Goal: Transaction & Acquisition: Book appointment/travel/reservation

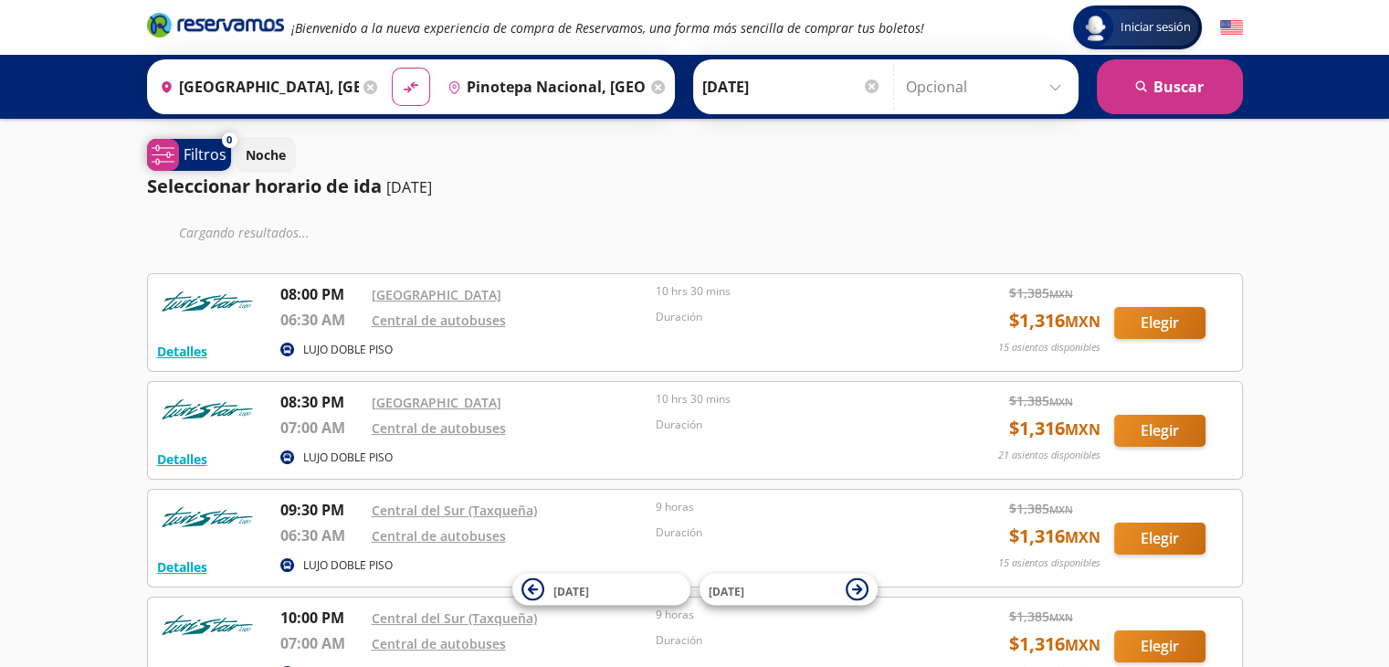
click at [179, 147] on span "system-uicons:filtering Filtros" at bounding box center [189, 155] width 84 height 32
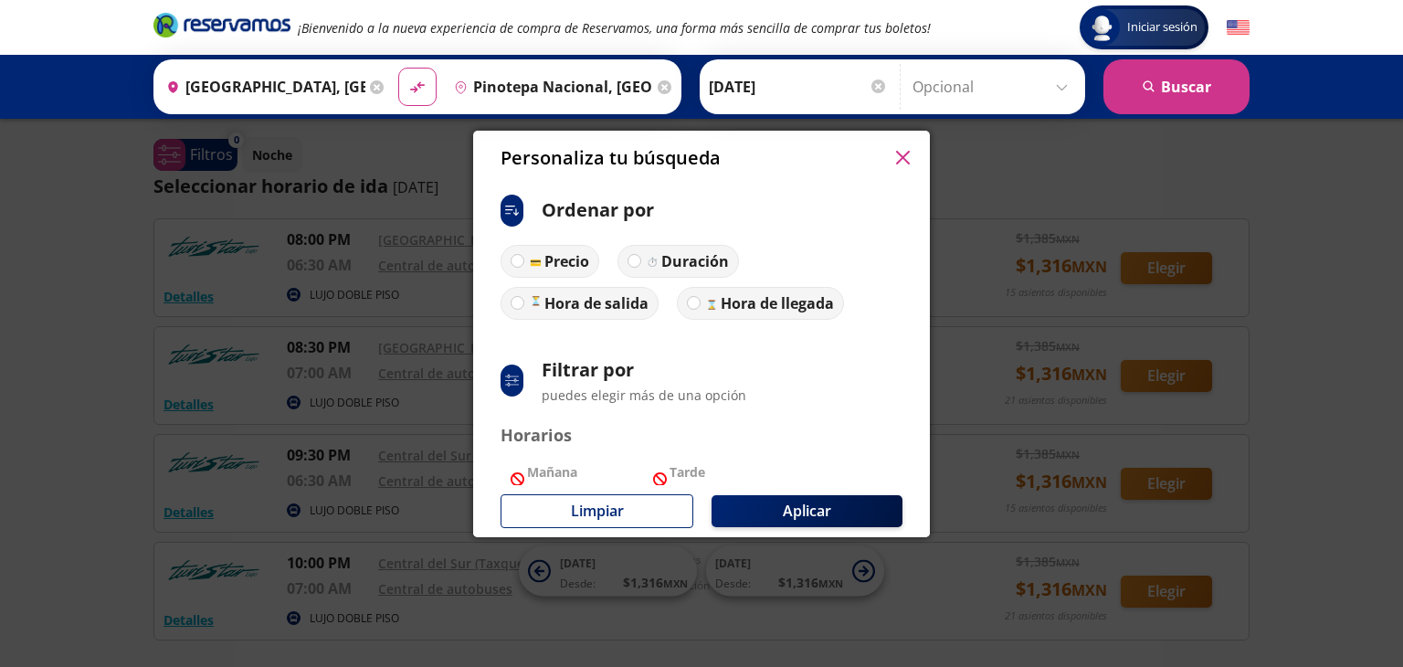
click at [899, 155] on icon "button" at bounding box center [903, 158] width 14 height 14
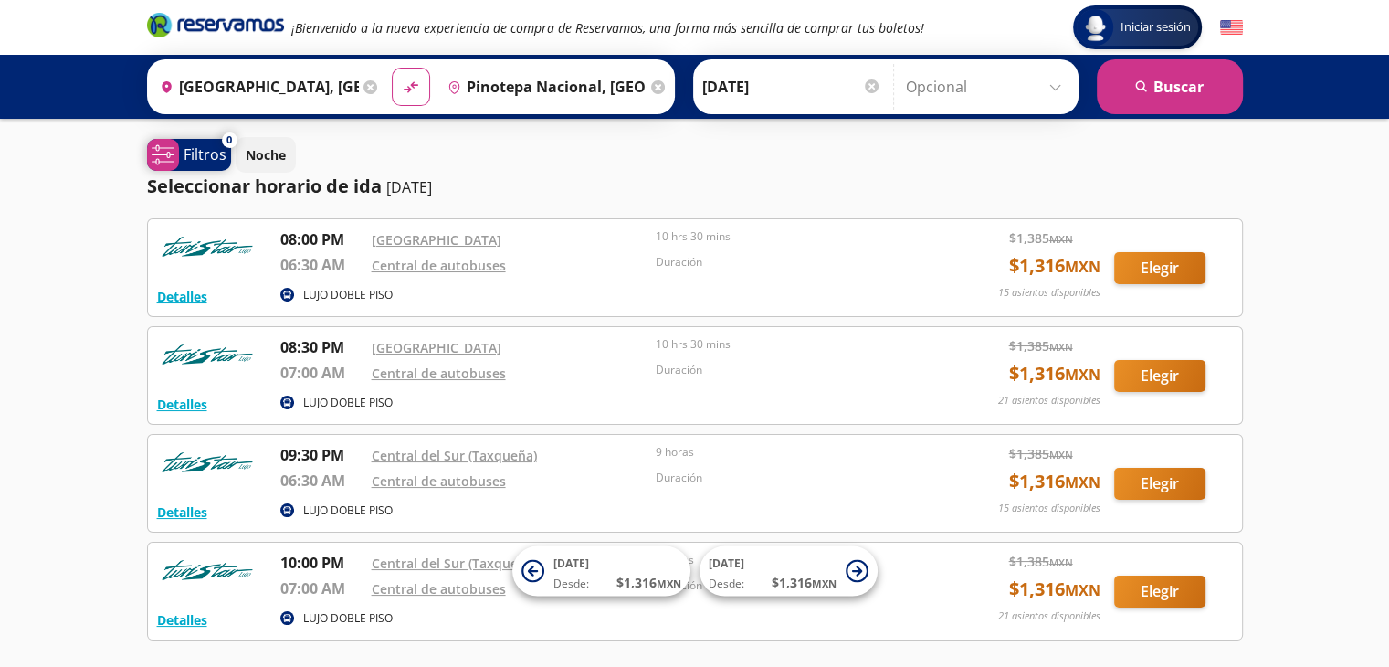
click at [153, 152] on icon "system-uicons:filtering" at bounding box center [163, 154] width 23 height 23
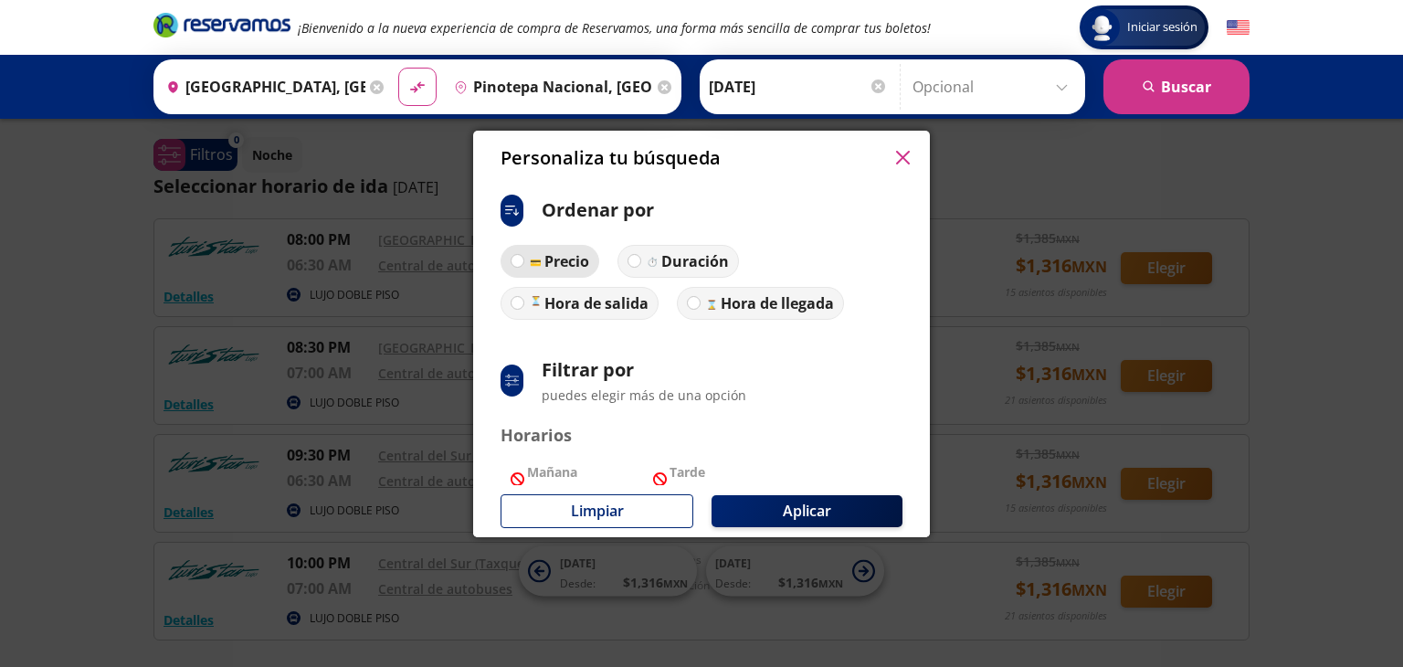
click at [508, 258] on label "Precio" at bounding box center [550, 261] width 99 height 33
click at [511, 258] on input "Precio" at bounding box center [517, 261] width 12 height 12
radio input "true"
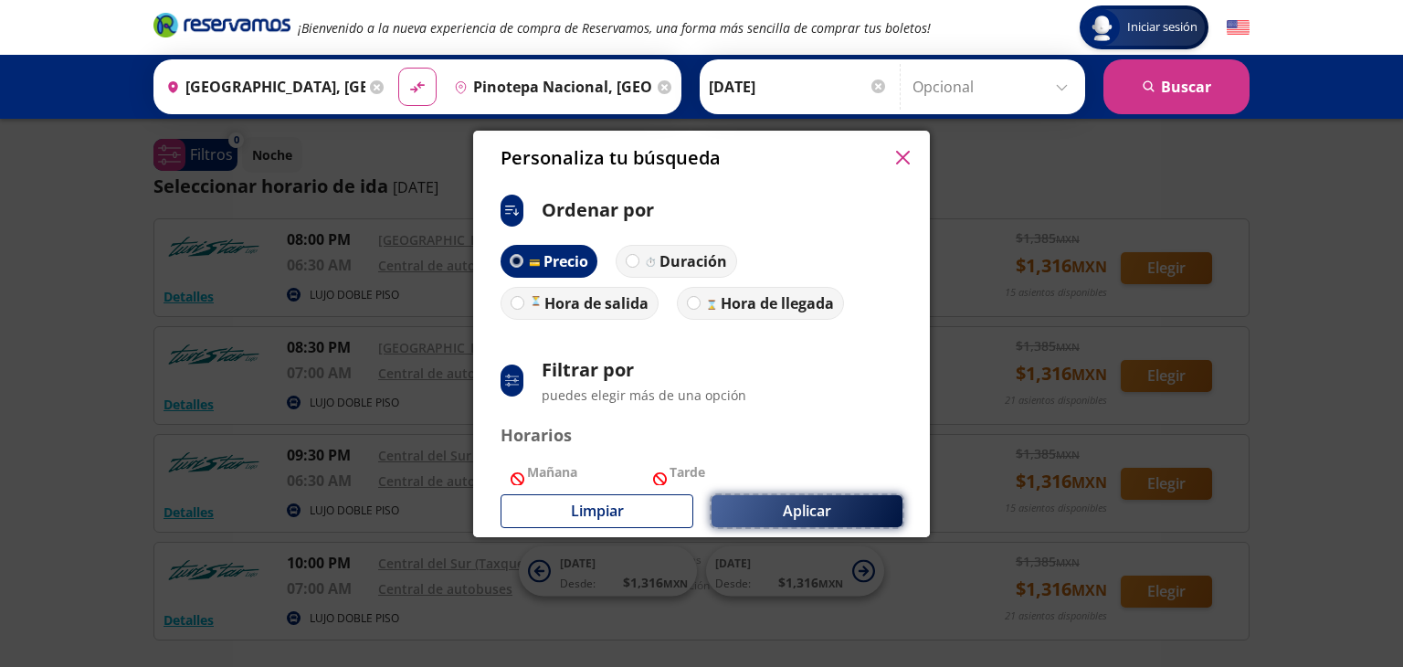
click at [754, 495] on button "Aplicar" at bounding box center [806, 511] width 191 height 32
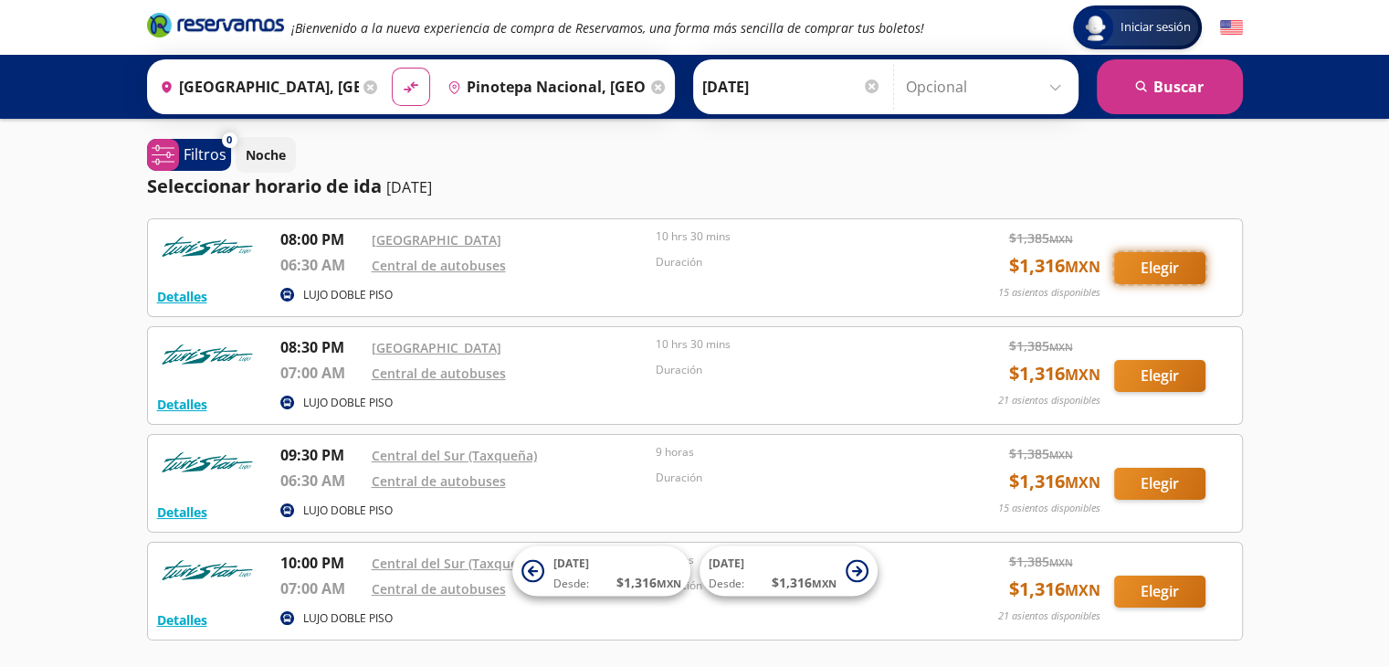
click at [1140, 269] on button "Elegir" at bounding box center [1159, 268] width 91 height 32
